Goal: Task Accomplishment & Management: Use online tool/utility

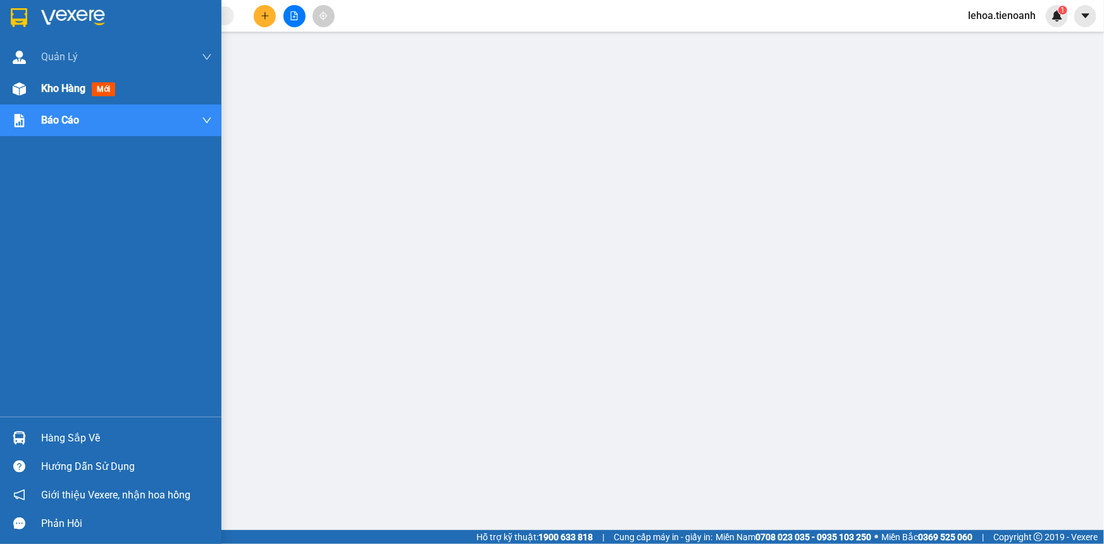
click at [58, 92] on span "Kho hàng" at bounding box center [63, 88] width 44 height 12
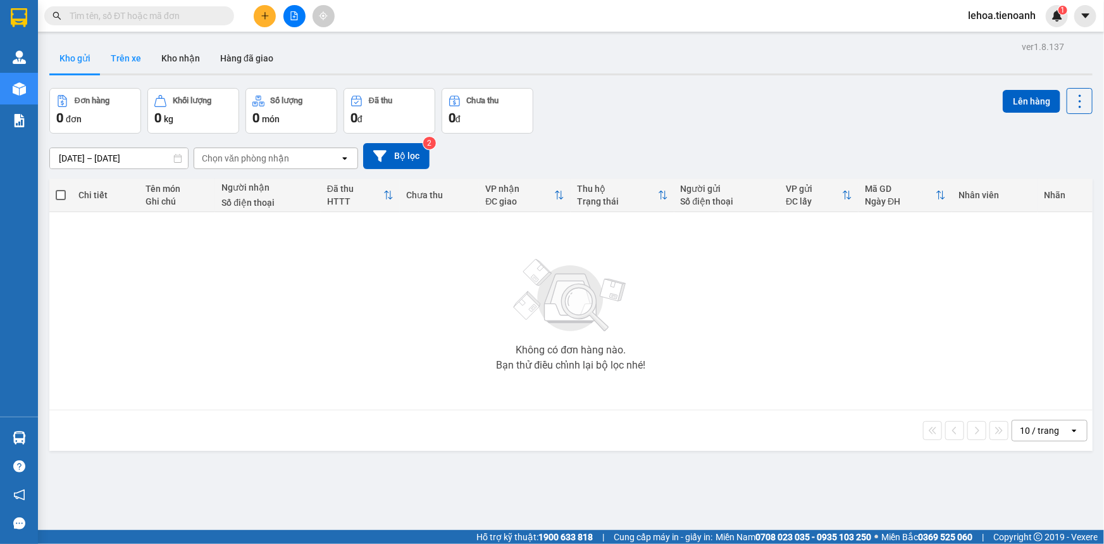
click at [135, 56] on button "Trên xe" at bounding box center [126, 58] width 51 height 30
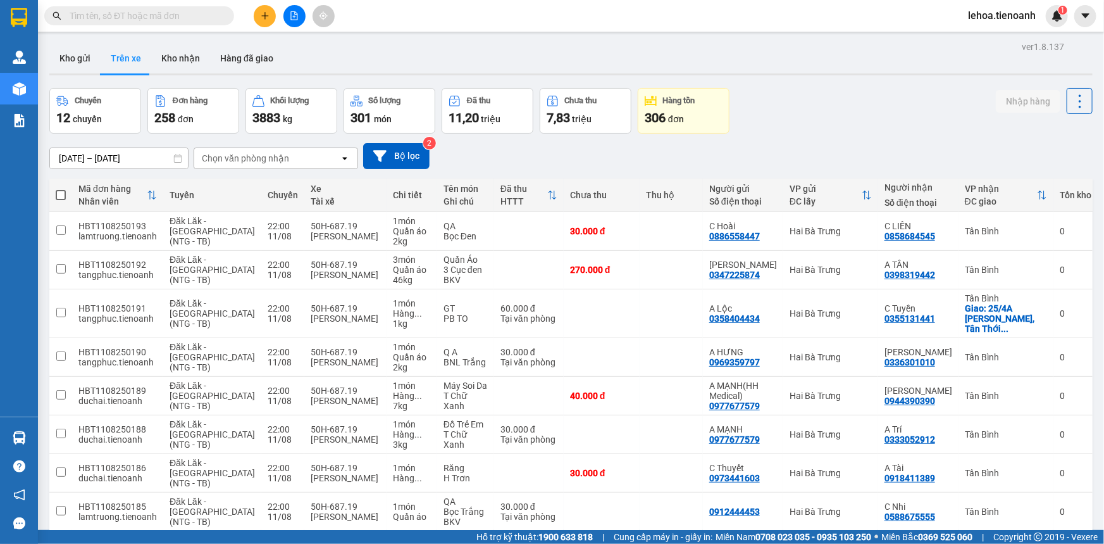
click at [267, 159] on div "Chọn văn phòng nhận" at bounding box center [245, 158] width 87 height 13
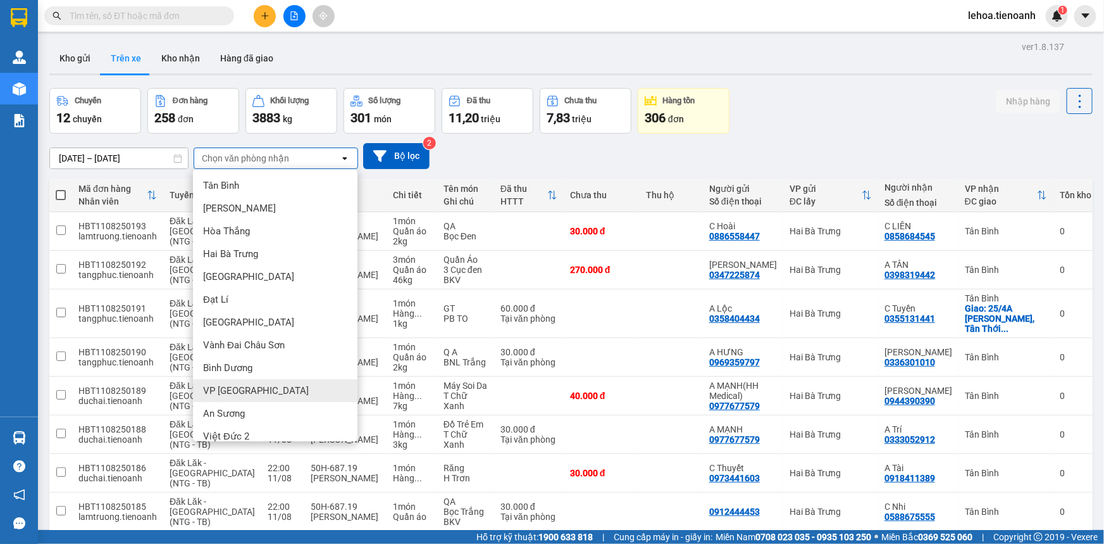
click at [233, 385] on span "VP [GEOGRAPHIC_DATA]" at bounding box center [256, 390] width 106 height 13
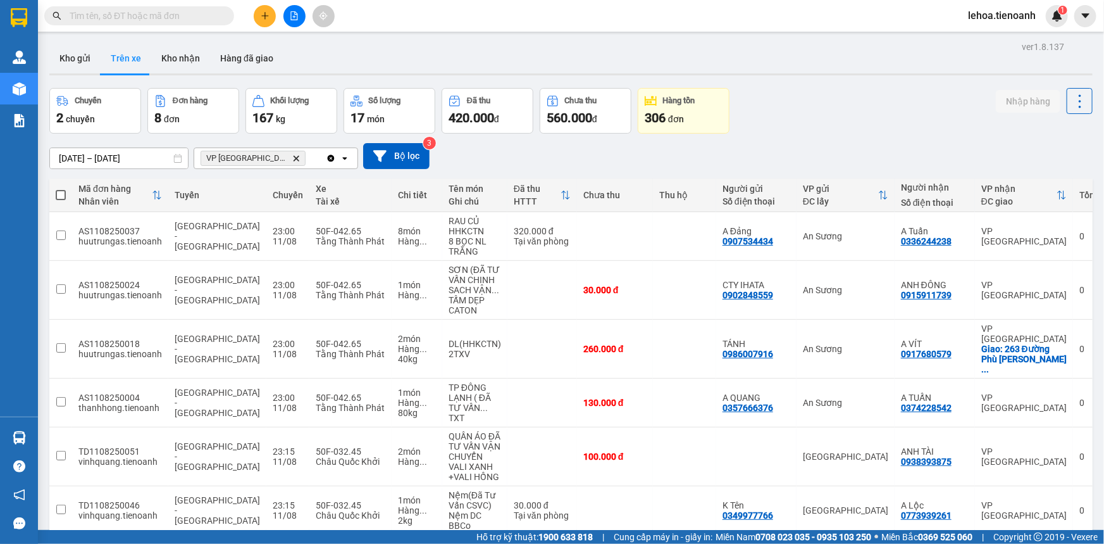
click at [58, 194] on span at bounding box center [61, 195] width 10 height 10
click at [61, 189] on input "checkbox" at bounding box center [61, 189] width 0 height 0
checkbox input "true"
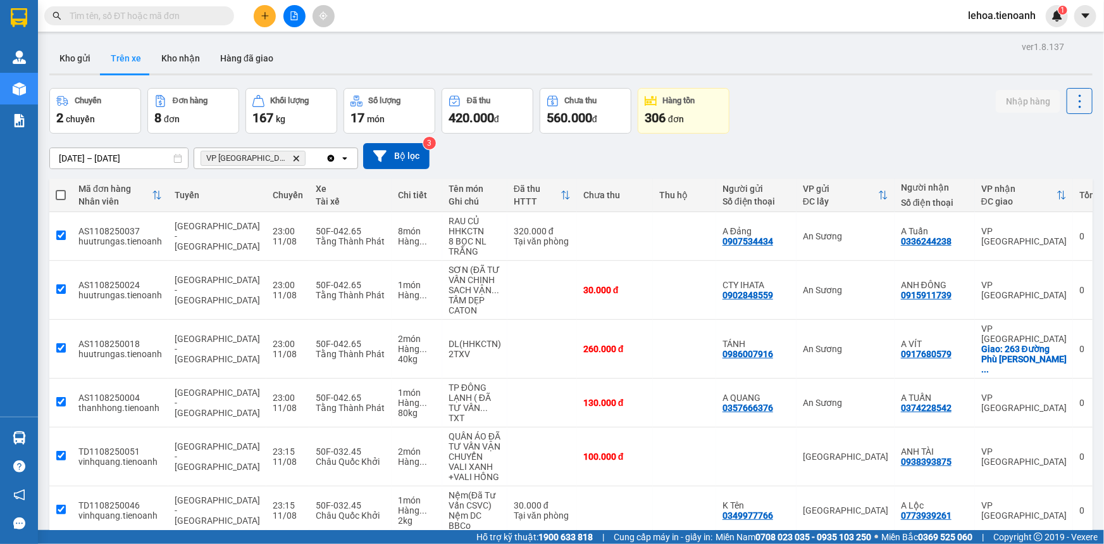
checkbox input "true"
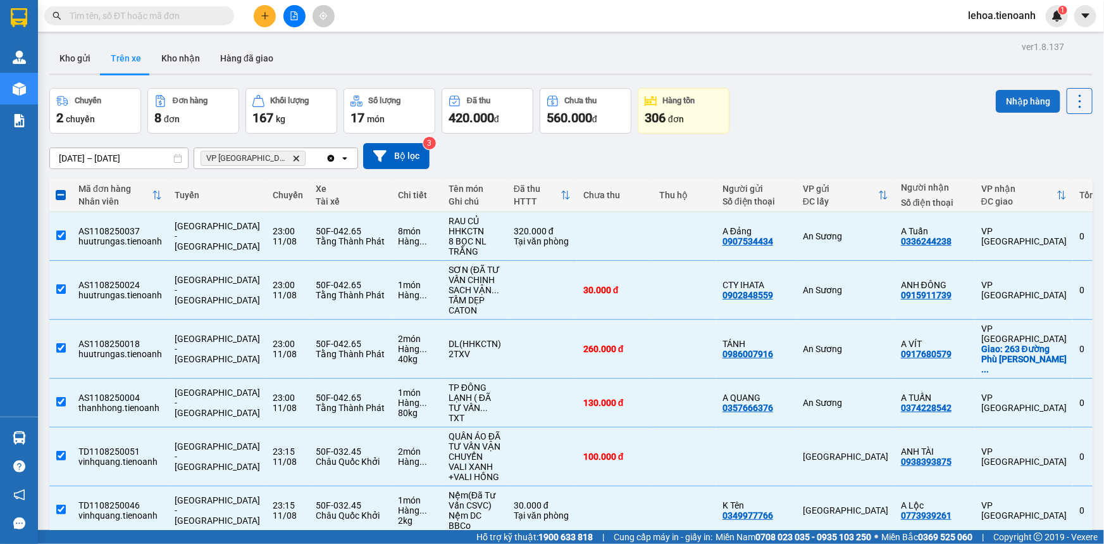
click at [1016, 106] on button "Nhập hàng" at bounding box center [1028, 101] width 65 height 23
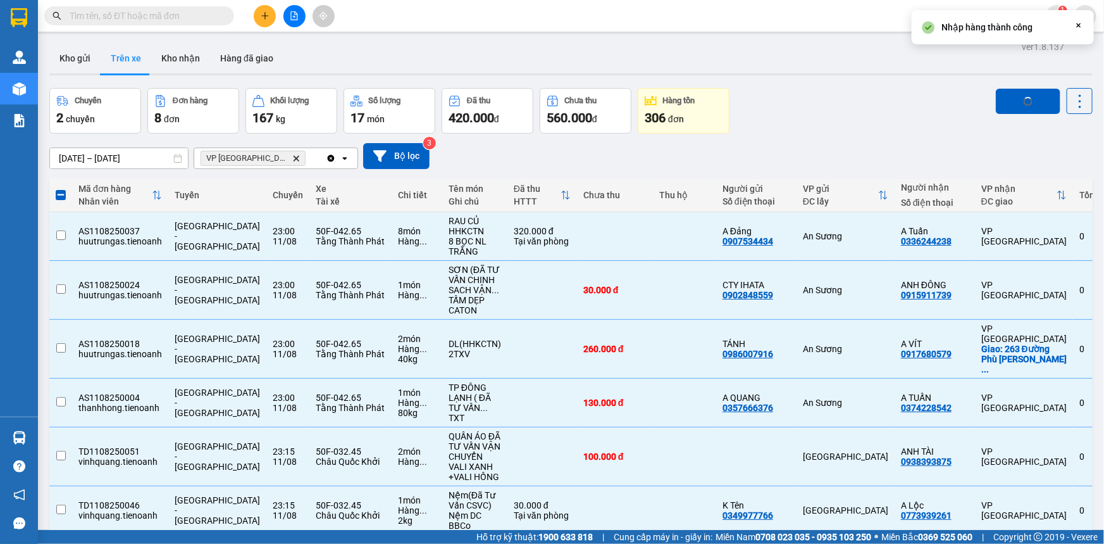
checkbox input "false"
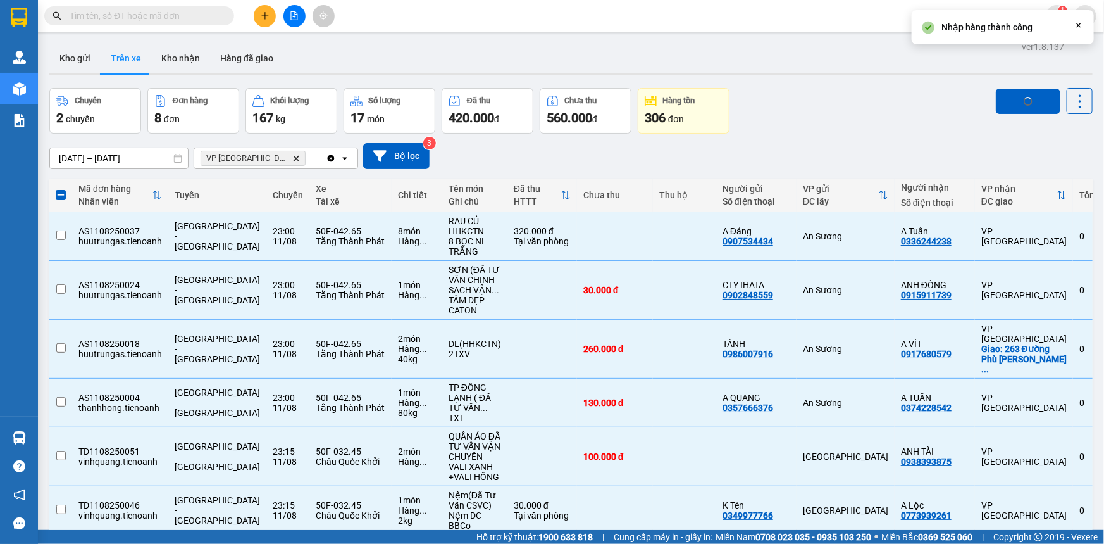
checkbox input "false"
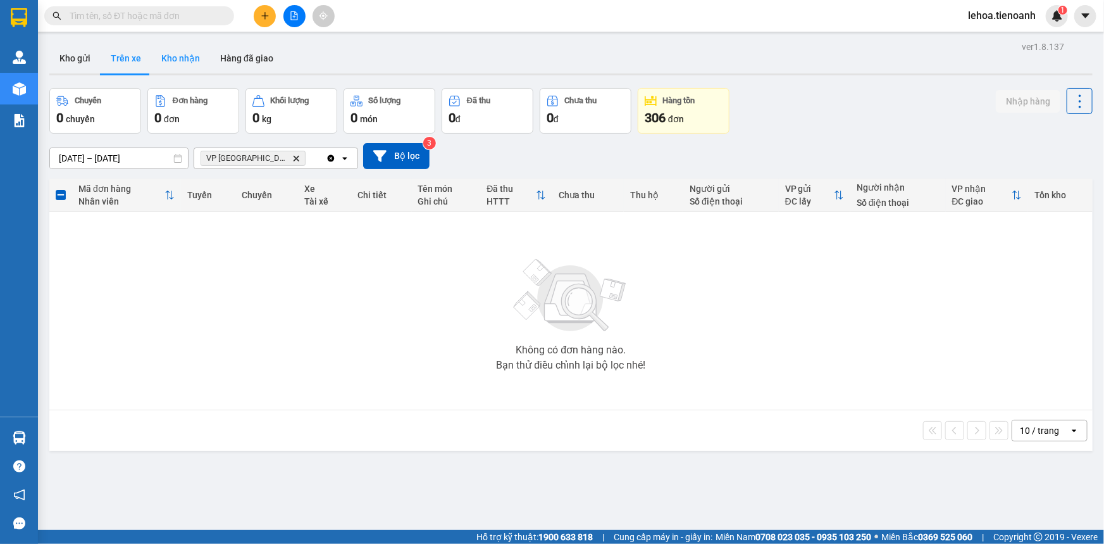
click at [176, 61] on button "Kho nhận" at bounding box center [180, 58] width 59 height 30
type input "[DATE] – [DATE]"
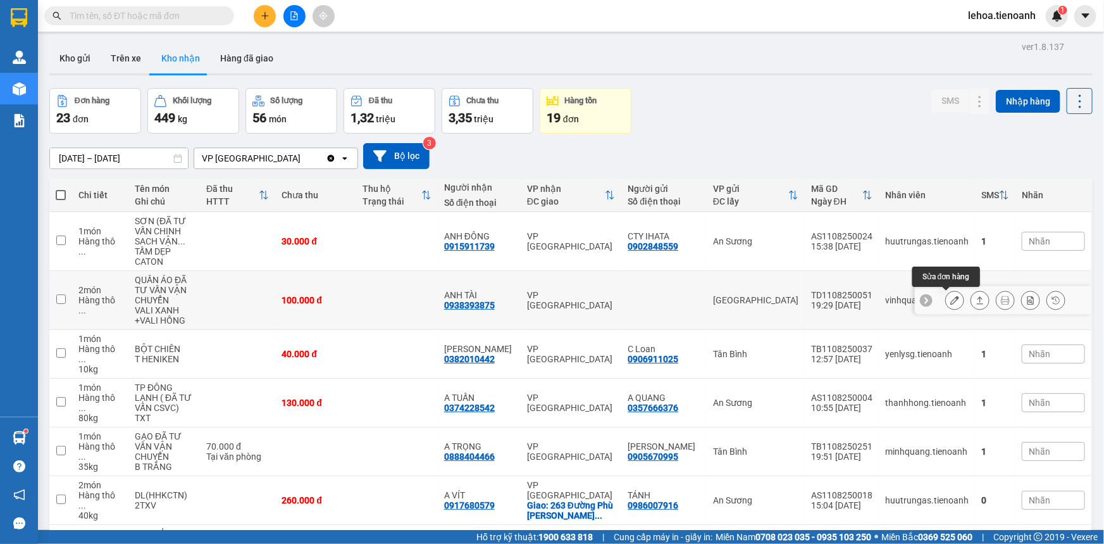
click at [950, 301] on icon at bounding box center [954, 299] width 9 height 9
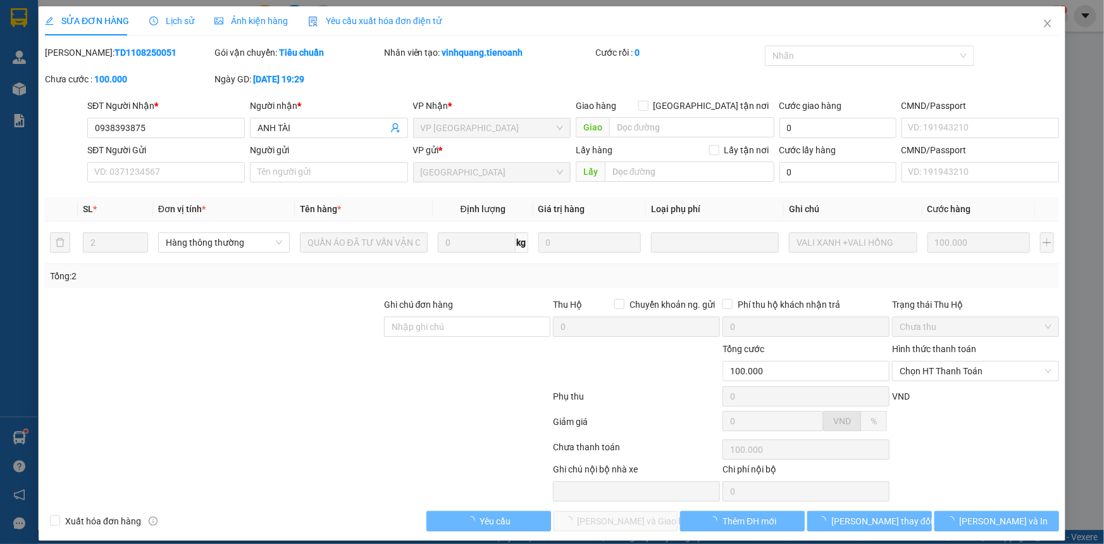
type input "0938393875"
type input "ANH TÀI"
type input "100.000"
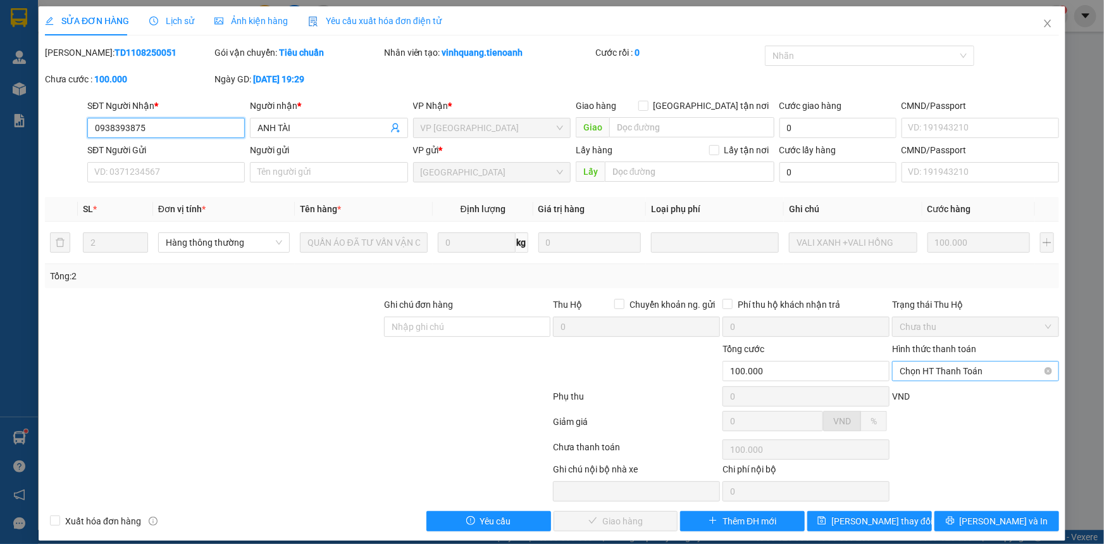
click at [942, 374] on span "Chọn HT Thanh Toán" at bounding box center [976, 370] width 152 height 19
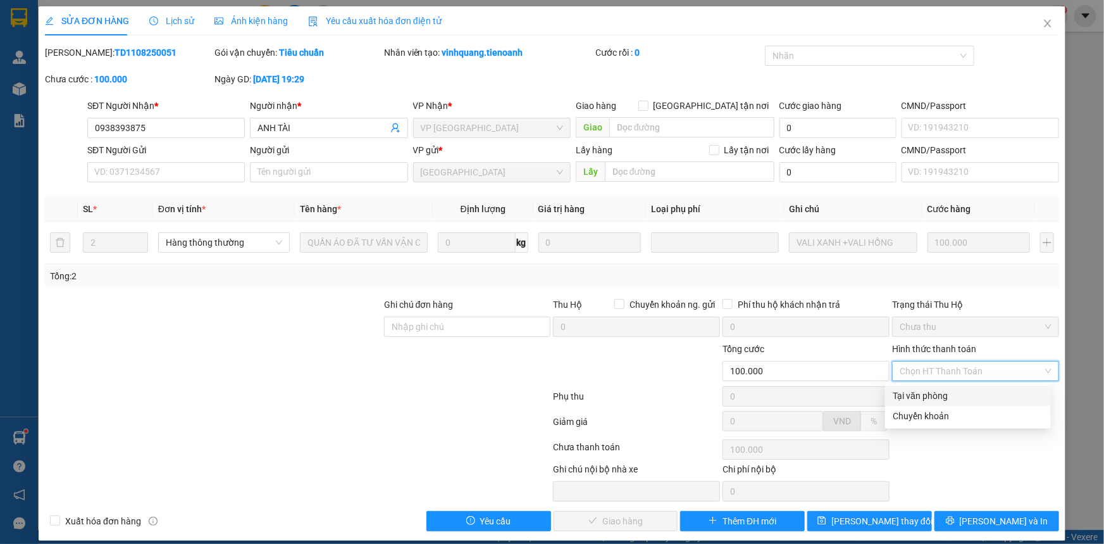
click at [937, 395] on div "Tại văn phòng" at bounding box center [968, 395] width 151 height 14
type input "0"
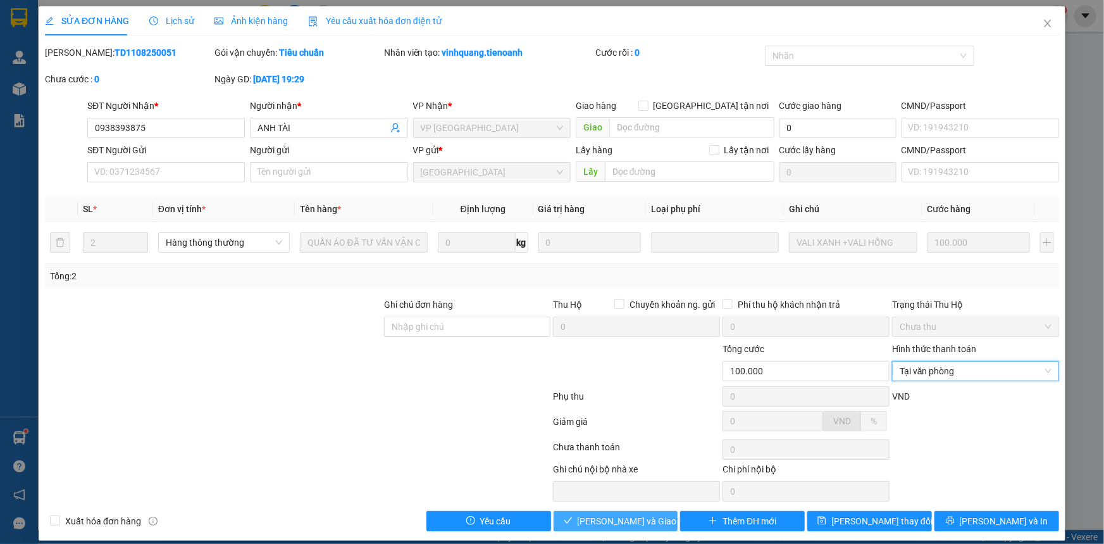
click at [630, 518] on span "[PERSON_NAME] và Giao hàng" at bounding box center [638, 521] width 121 height 14
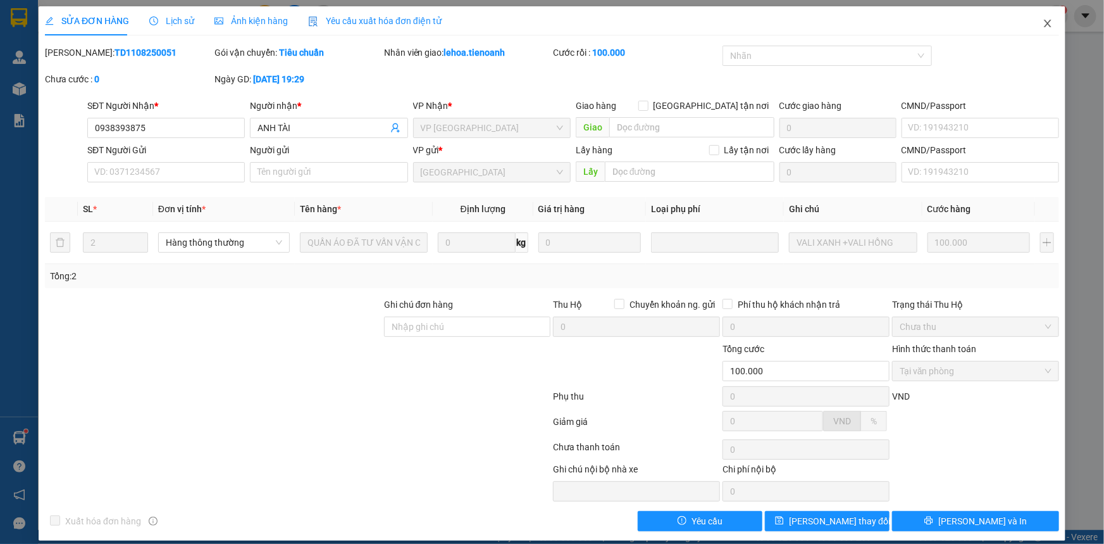
click at [1043, 22] on icon "close" at bounding box center [1048, 23] width 10 height 10
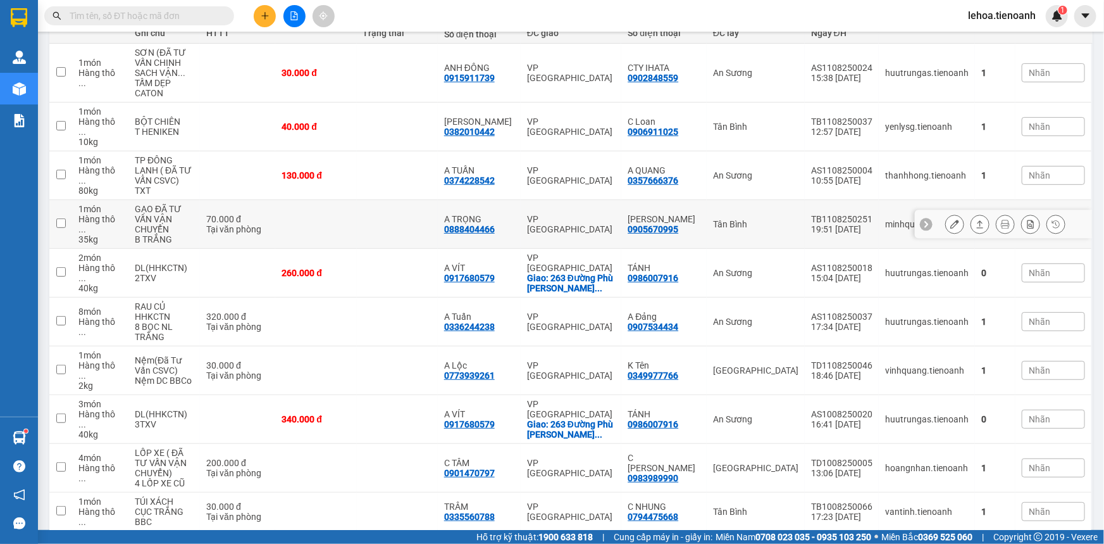
scroll to position [180, 0]
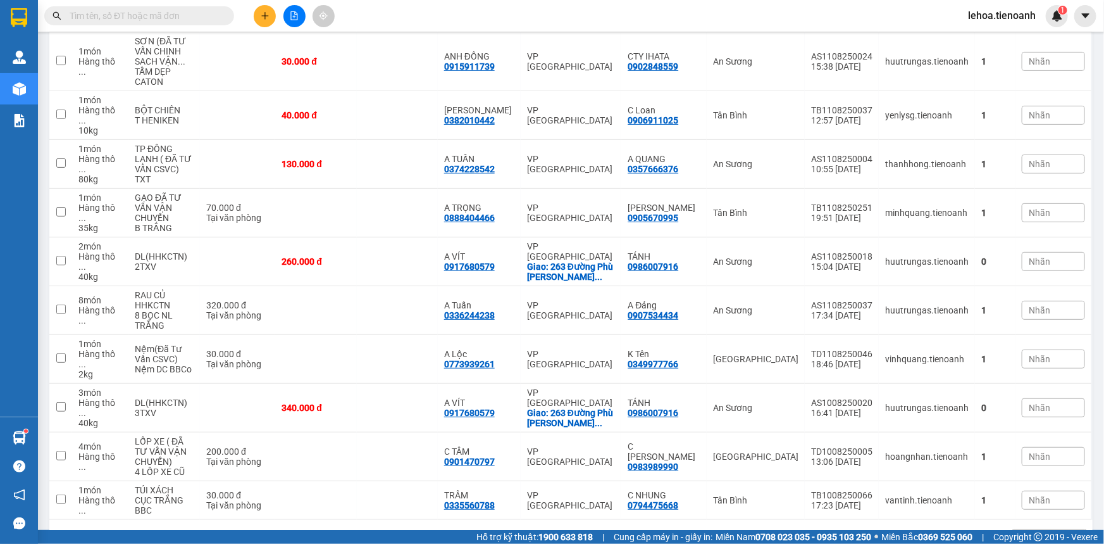
click at [1036, 533] on div "10 / trang" at bounding box center [1039, 539] width 39 height 13
click at [1025, 473] on span "100 / trang" at bounding box center [1036, 470] width 46 height 13
click at [1025, 481] on div "Nhãn" at bounding box center [1053, 500] width 63 height 38
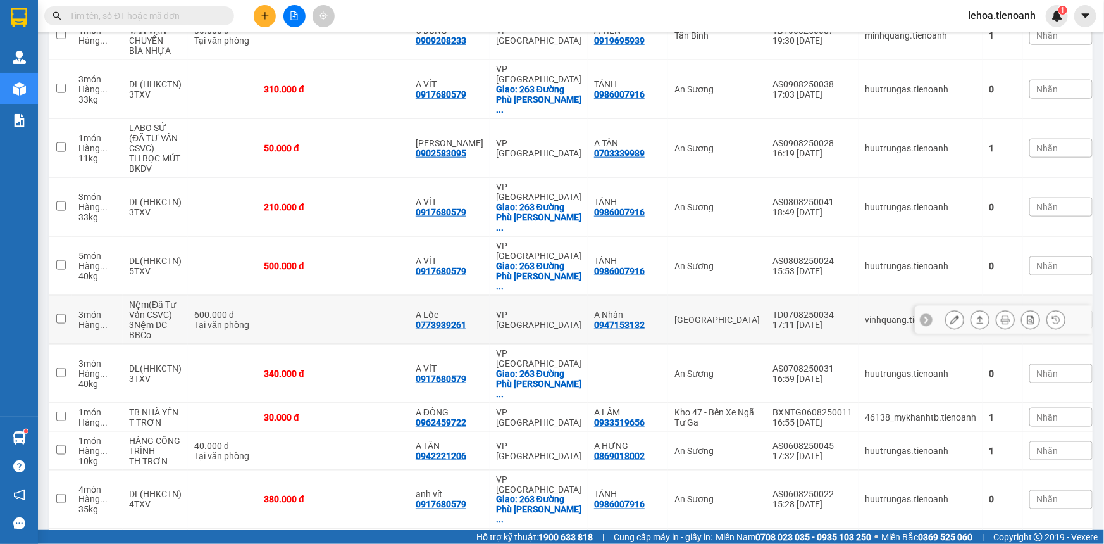
scroll to position [733, 0]
